Goal: Task Accomplishment & Management: Manage account settings

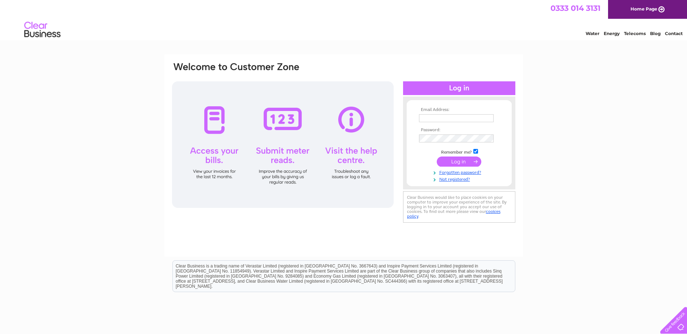
type input "spgbuildersltd@gmail.com"
click at [454, 163] on input "submit" at bounding box center [458, 162] width 45 height 10
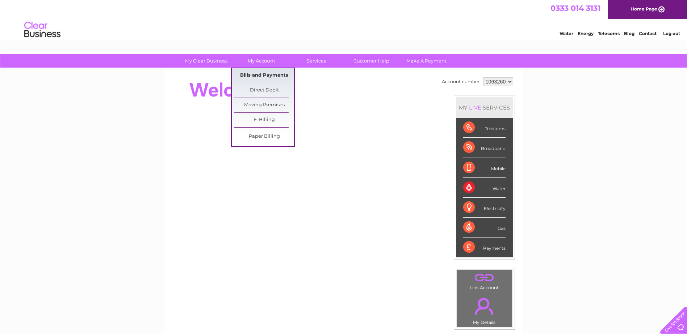
click at [261, 77] on link "Bills and Payments" at bounding box center [264, 75] width 60 height 14
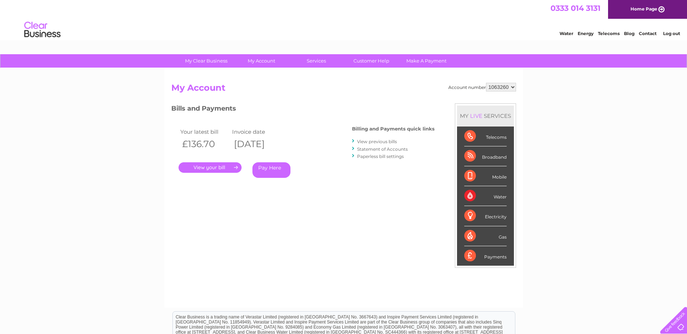
click at [217, 166] on link "." at bounding box center [209, 168] width 63 height 10
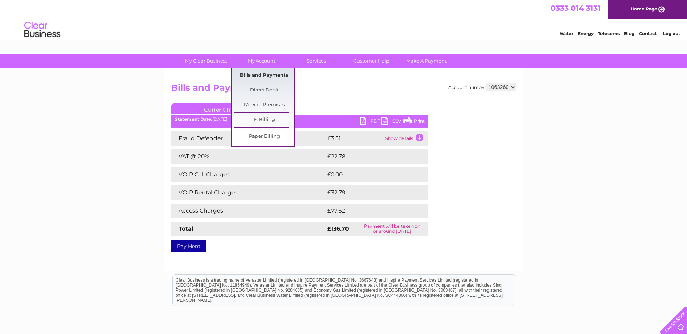
click at [265, 75] on link "Bills and Payments" at bounding box center [264, 75] width 60 height 14
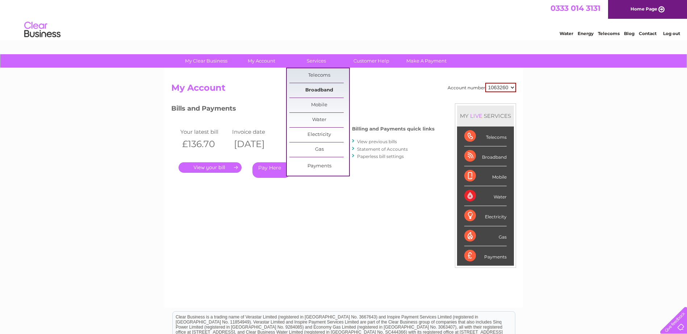
click at [313, 90] on link "Broadband" at bounding box center [319, 90] width 60 height 14
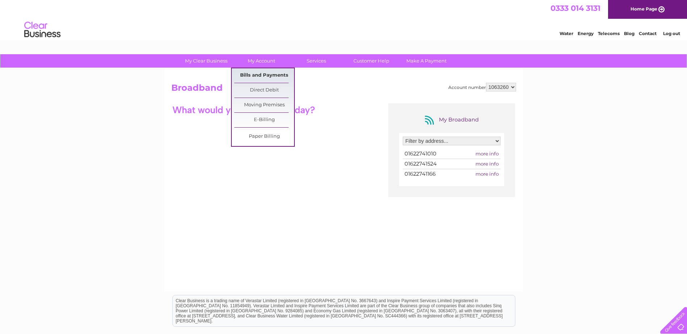
click at [260, 78] on link "Bills and Payments" at bounding box center [264, 75] width 60 height 14
click at [261, 76] on link "Bills and Payments" at bounding box center [264, 75] width 60 height 14
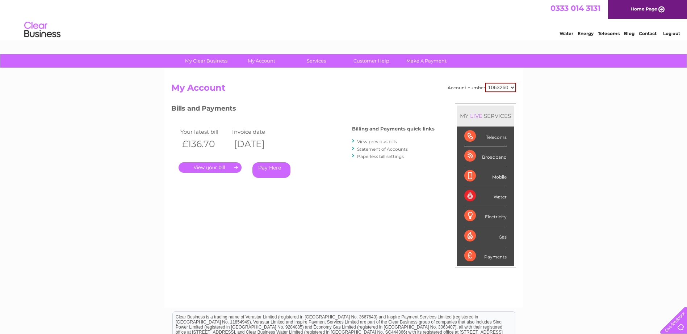
click at [261, 76] on div "Account number 1063260 My Account MY LIVE SERVICES Telecoms Broadband Mobile Wa…" at bounding box center [343, 188] width 358 height 240
click at [218, 167] on link "." at bounding box center [209, 168] width 63 height 10
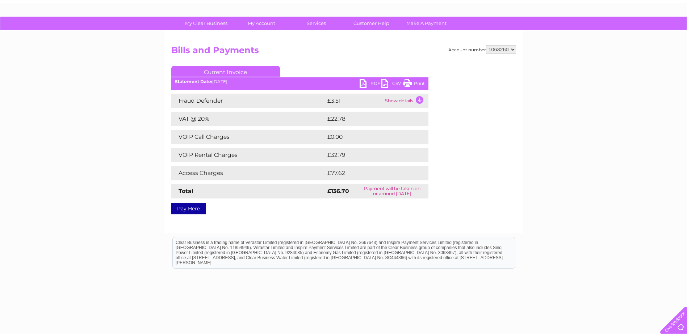
scroll to position [66, 0]
